Goal: Task Accomplishment & Management: Manage account settings

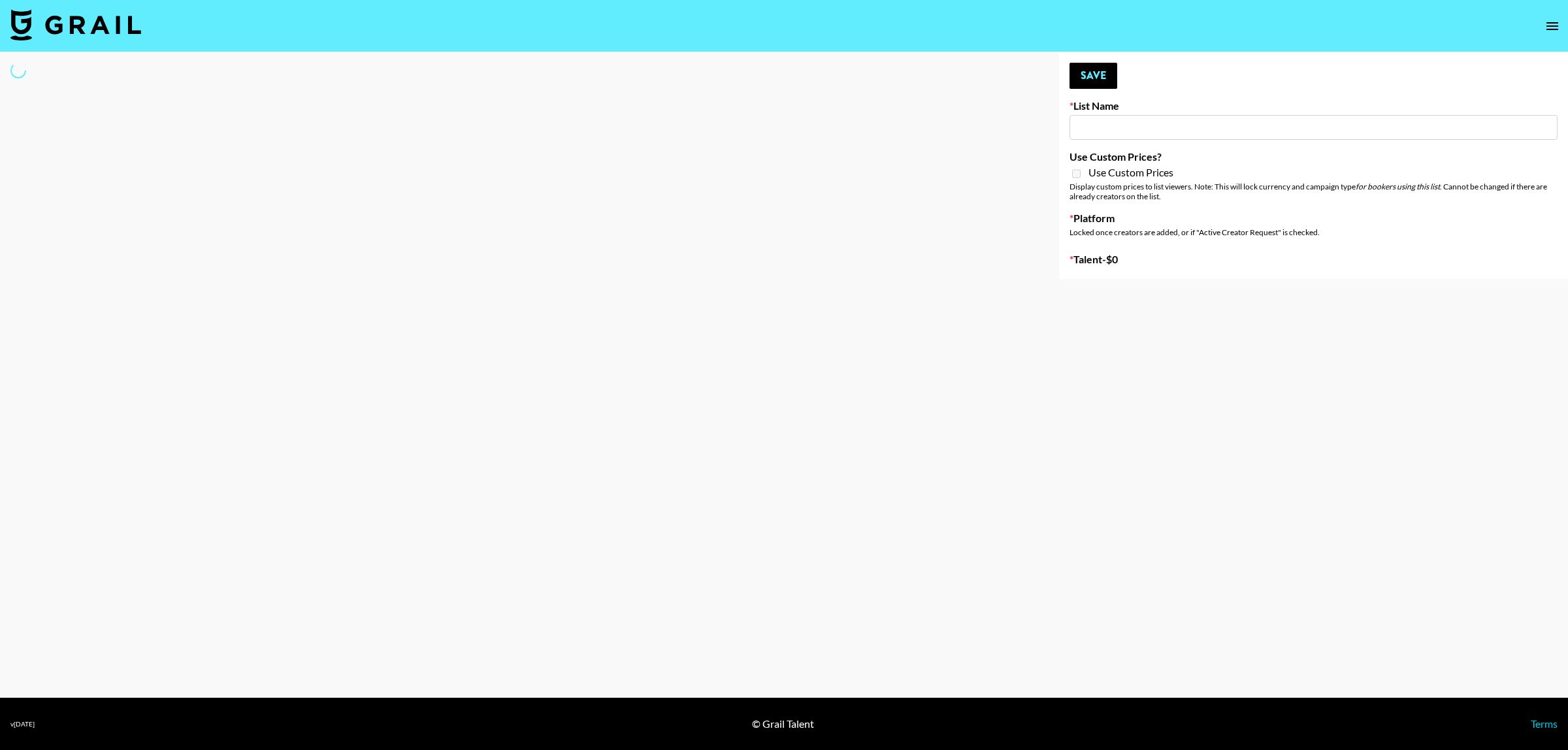
type input "Deebaby Song Promo"
select select "Song"
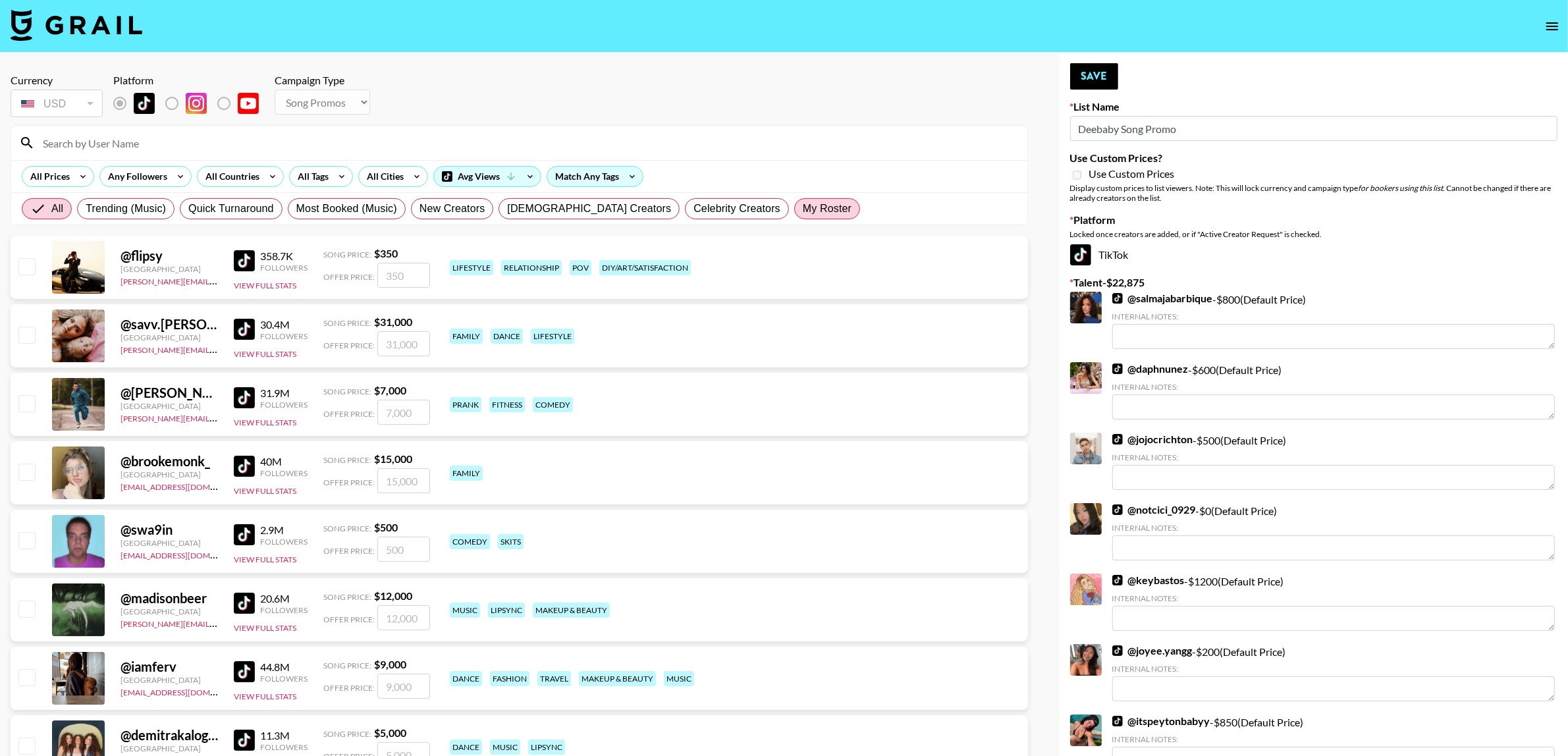
click at [803, 215] on span "My Roster" at bounding box center [827, 209] width 49 height 16
click at [803, 209] on input "My Roster" at bounding box center [803, 209] width 0 height 0
radio input "true"
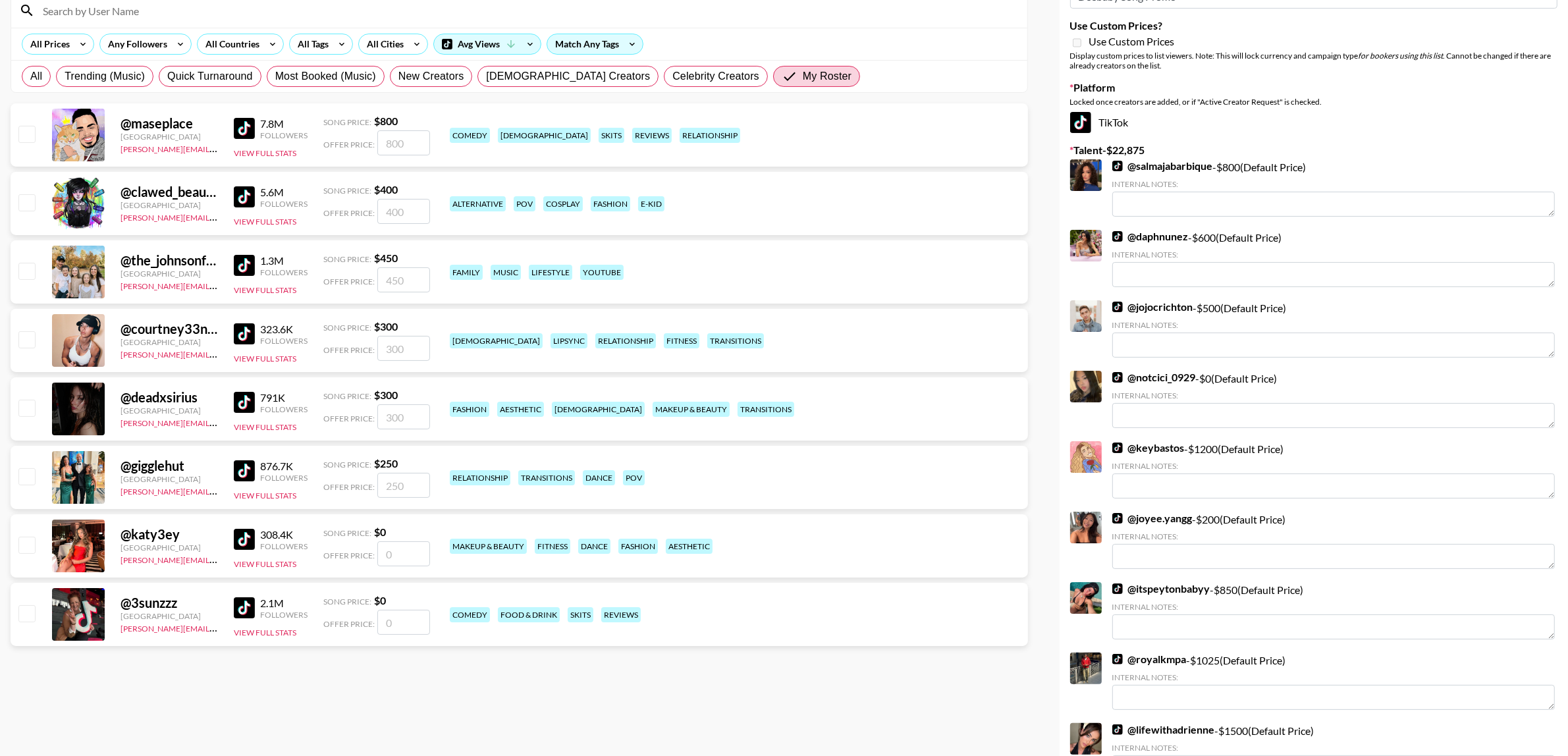
scroll to position [165, 0]
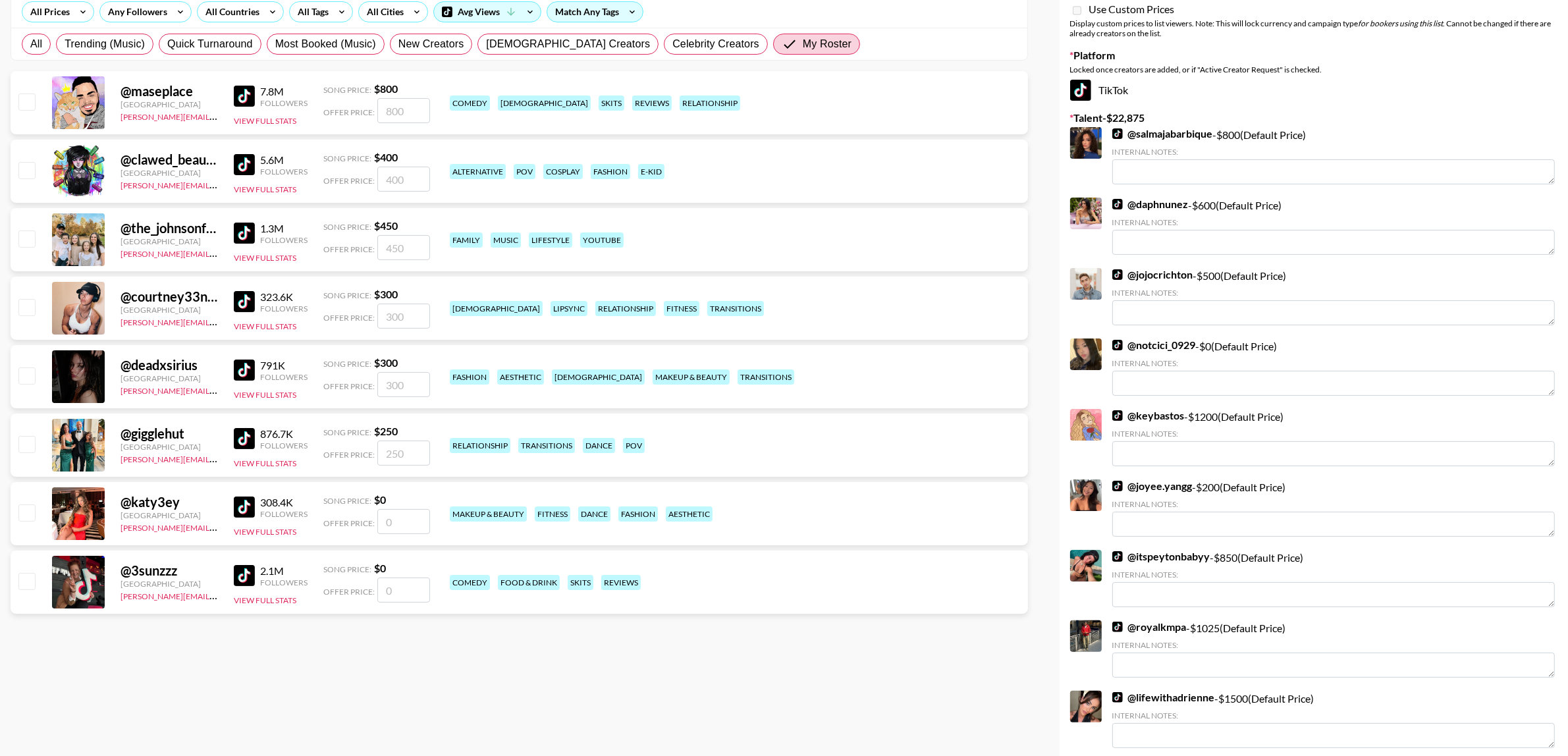
click at [24, 306] on input "checkbox" at bounding box center [27, 307] width 16 height 16
checkbox input "true"
type input "300"
click at [27, 365] on div at bounding box center [26, 376] width 20 height 22
click at [29, 376] on input "checkbox" at bounding box center [27, 375] width 16 height 16
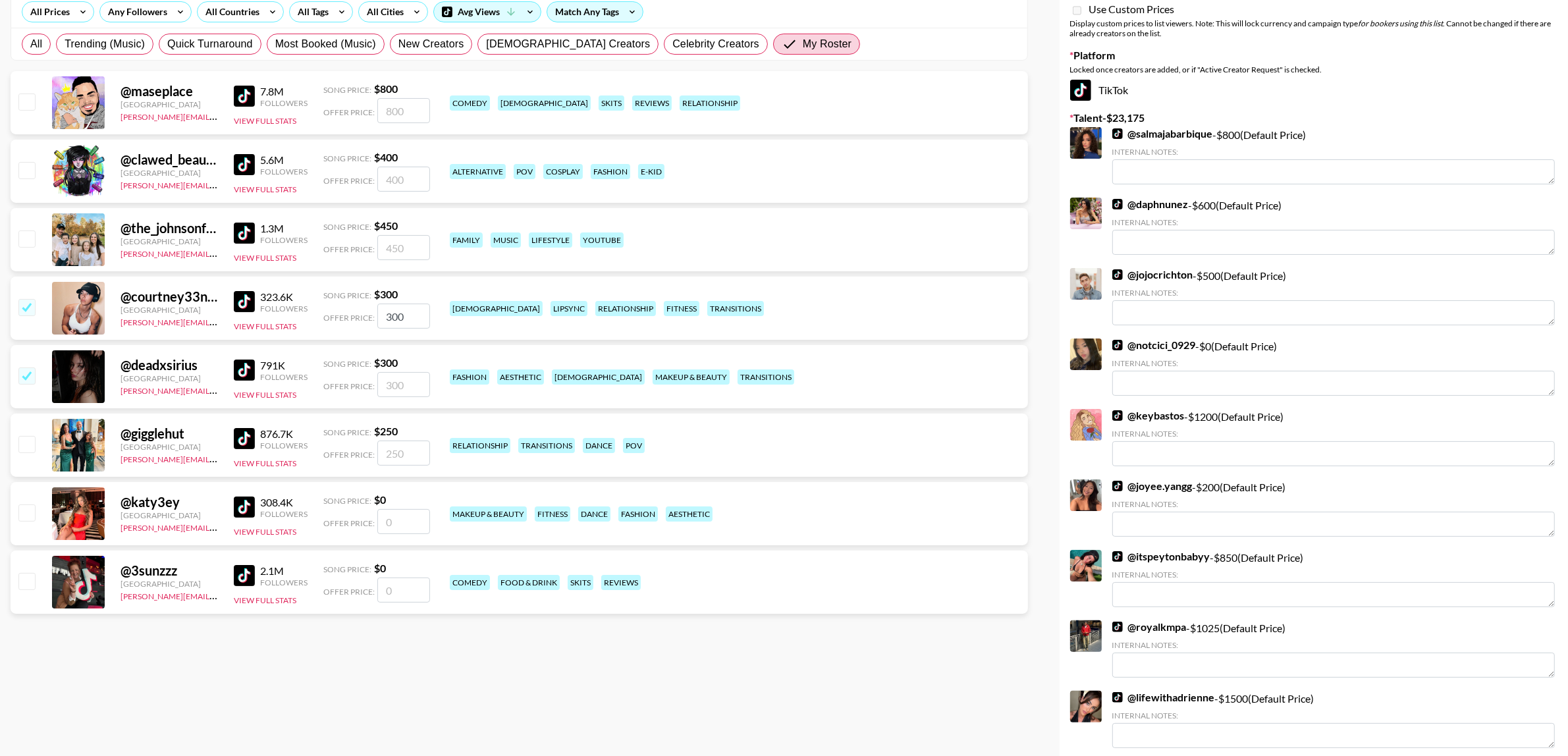
checkbox input "true"
type input "300"
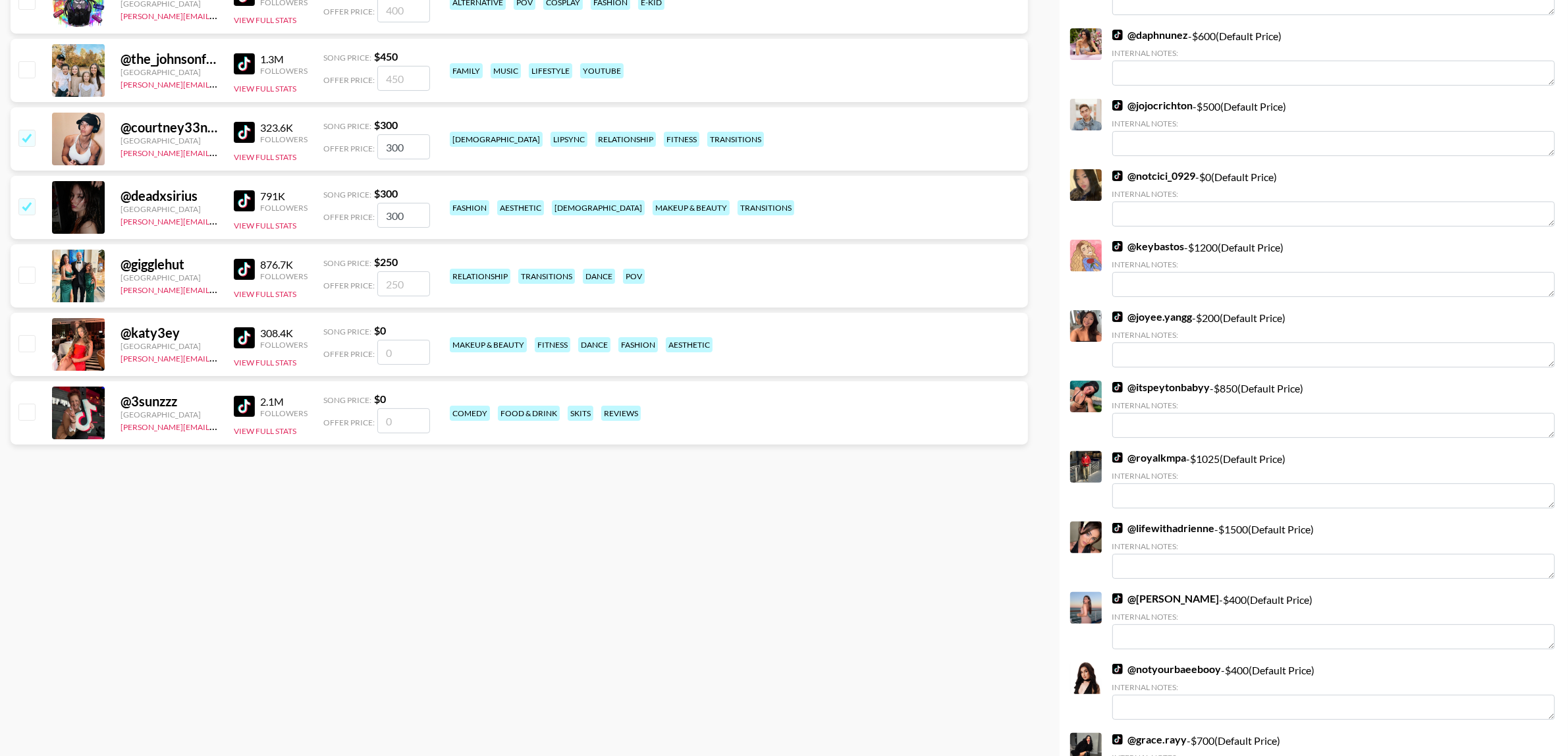
scroll to position [0, 0]
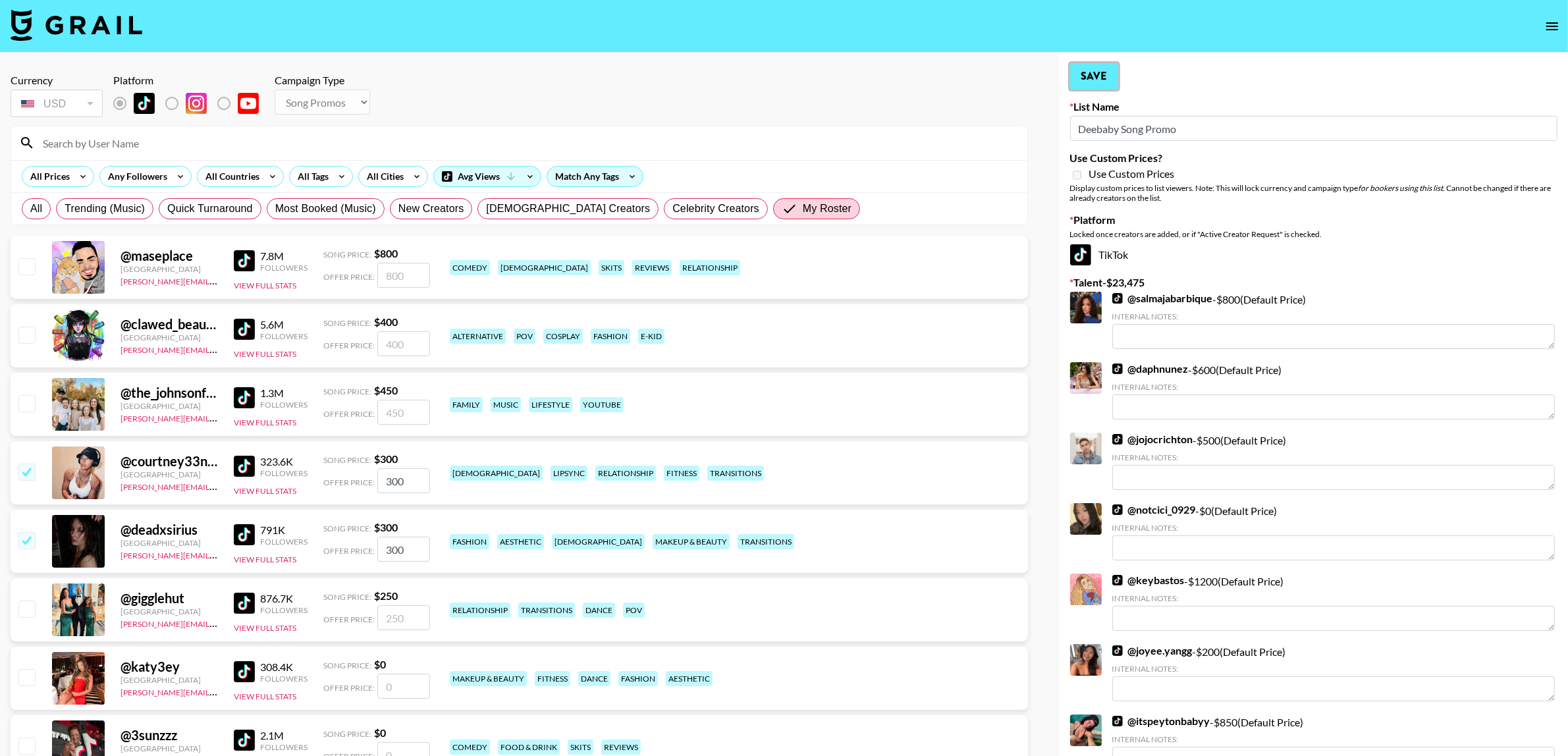
click at [1104, 80] on button "Save" at bounding box center [1094, 76] width 48 height 27
